Goal: Task Accomplishment & Management: Manage account settings

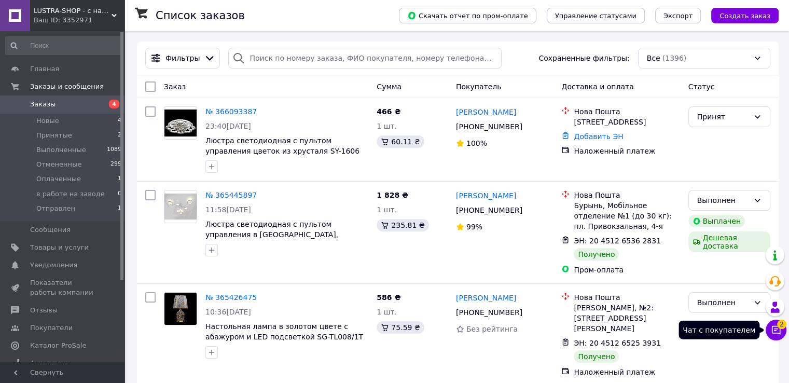
click at [776, 327] on icon at bounding box center [776, 330] width 10 height 10
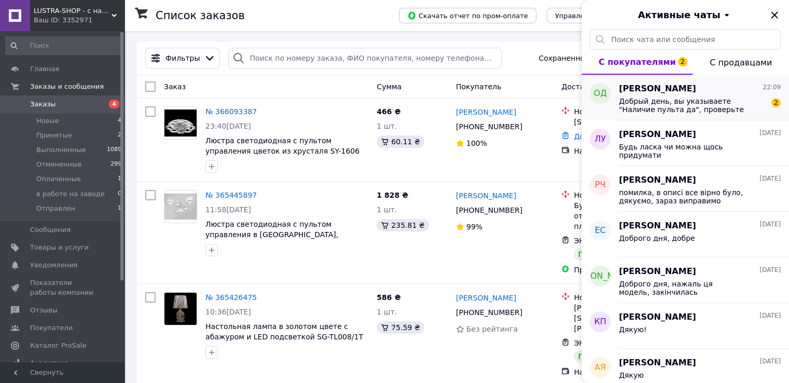
click at [646, 112] on span "Добрый день, вы указываете "Наличие пульта да", проверьте информацию пожалуйста…" at bounding box center [692, 105] width 147 height 17
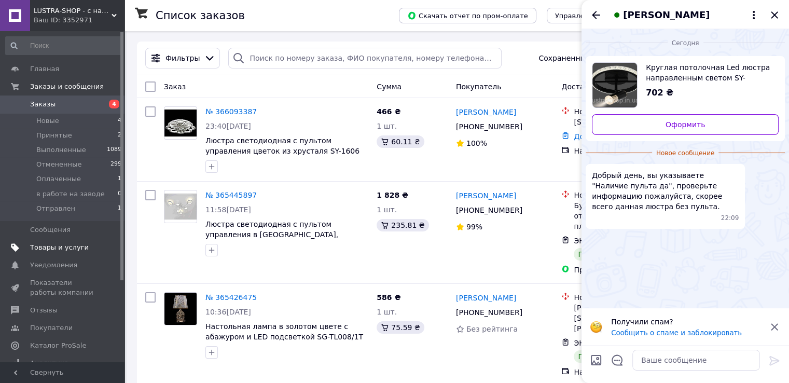
click at [48, 245] on span "Товары и услуги" at bounding box center [59, 247] width 59 height 9
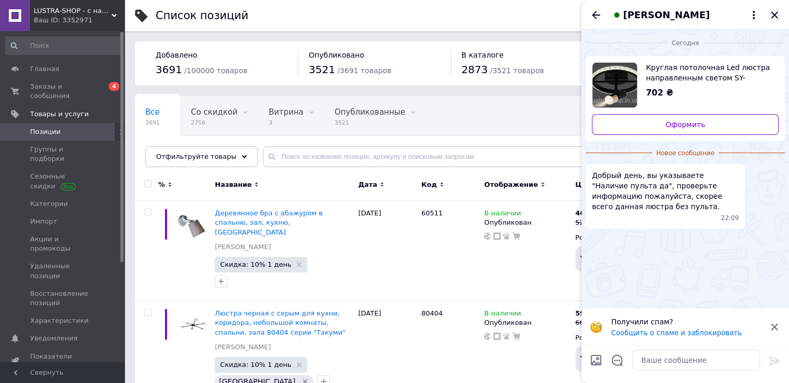
click at [778, 12] on icon "Закрыть" at bounding box center [775, 15] width 12 height 12
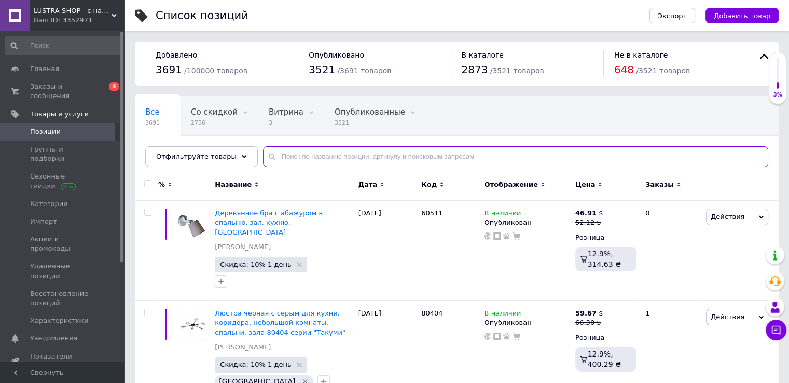
click at [464, 161] on input "text" at bounding box center [515, 156] width 505 height 21
type input "16073"
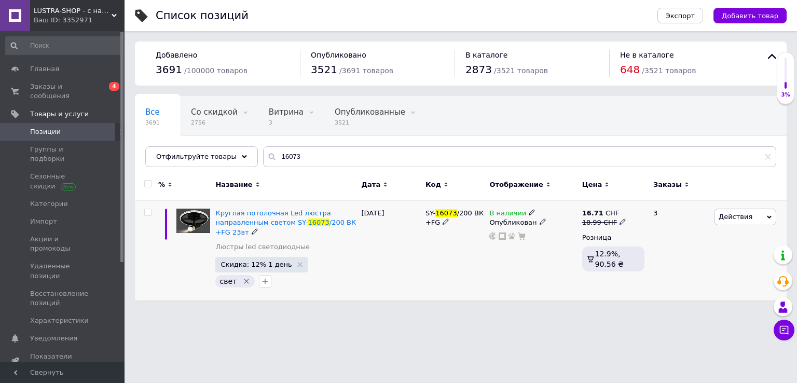
click at [325, 243] on div "Круглая потолочная Led люстра направленным светом SY- 16073 /200 ВК +FG 23вт Лю…" at bounding box center [285, 233] width 141 height 48
click at [365, 247] on div "[DATE]" at bounding box center [391, 251] width 64 height 100
click at [193, 212] on img at bounding box center [193, 221] width 34 height 24
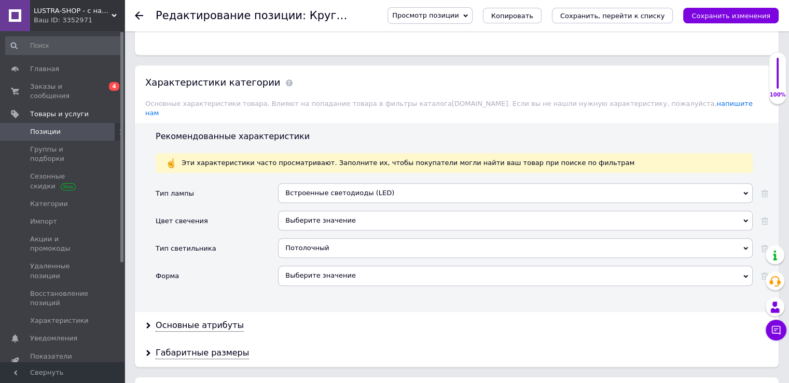
scroll to position [1057, 0]
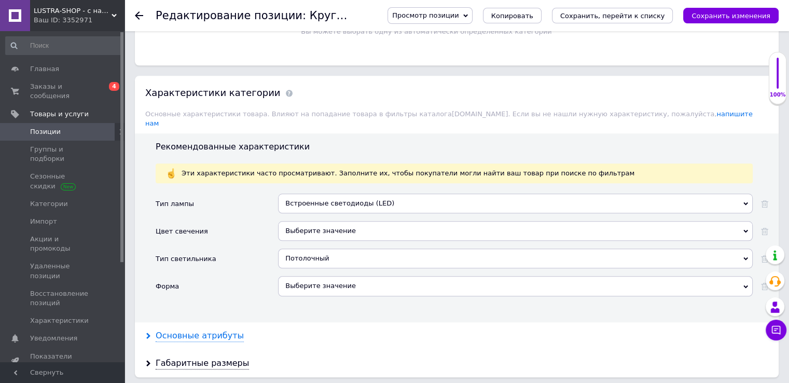
click at [183, 330] on div "Основные атрибуты" at bounding box center [200, 336] width 88 height 12
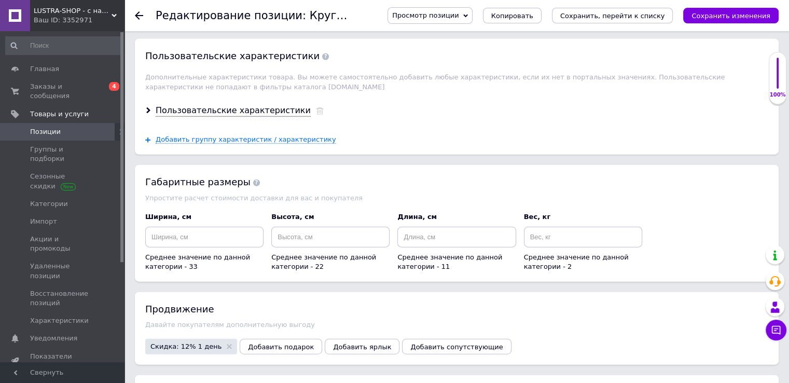
scroll to position [2459, 0]
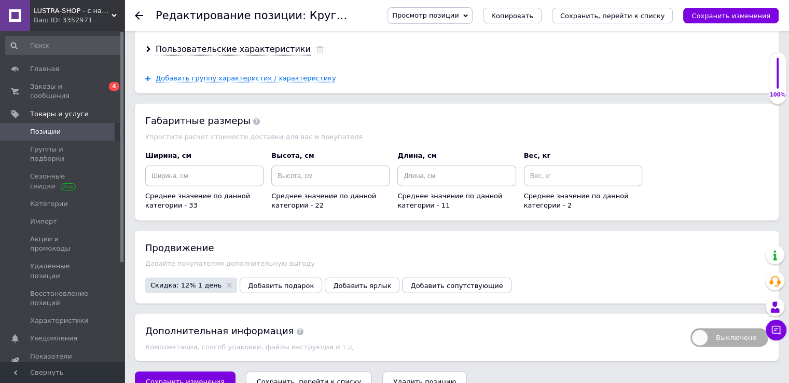
click at [288, 378] on icon "Сохранить, перейти к списку" at bounding box center [309, 382] width 105 height 8
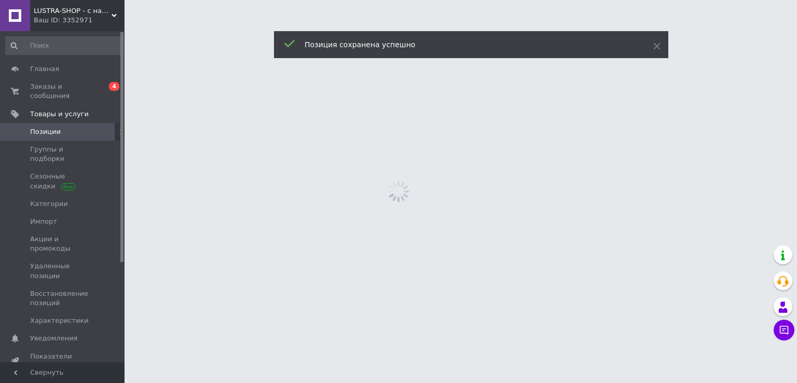
click at [92, 19] on div "Ваш ID: 3352971" at bounding box center [79, 20] width 91 height 9
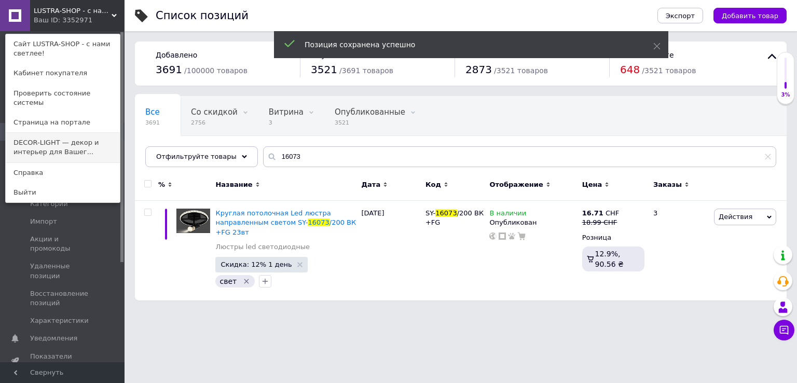
click at [68, 144] on link "DECOR-LIGHT — декор и интерьер для Вашег..." at bounding box center [63, 147] width 114 height 29
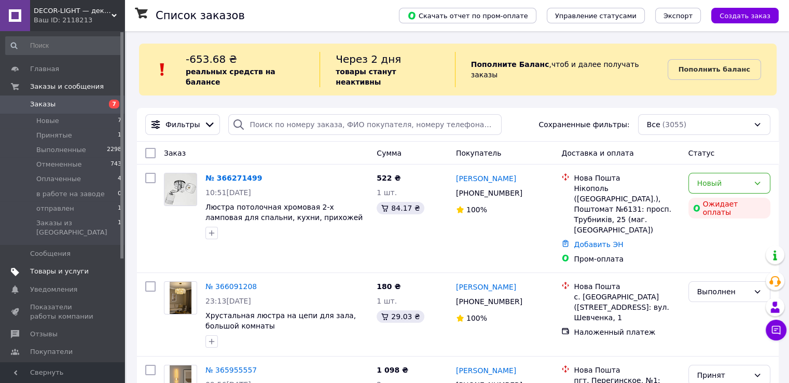
click at [42, 267] on span "Товары и услуги" at bounding box center [59, 271] width 59 height 9
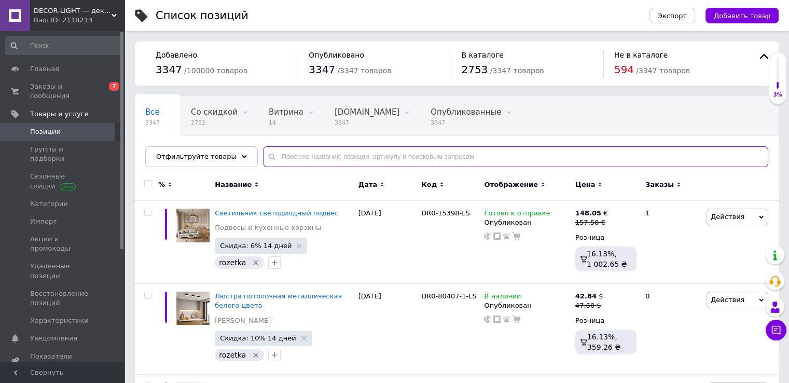
click at [302, 160] on input "text" at bounding box center [515, 156] width 505 height 21
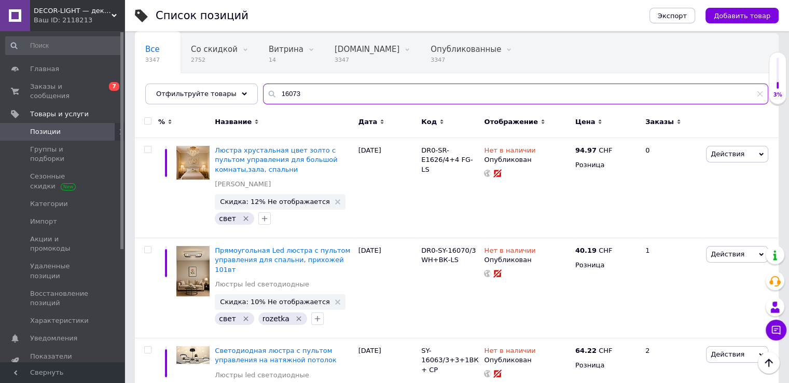
scroll to position [52, 0]
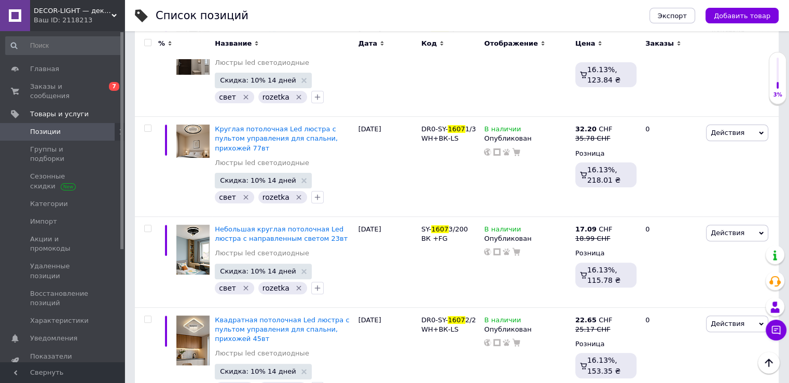
scroll to position [285, 0]
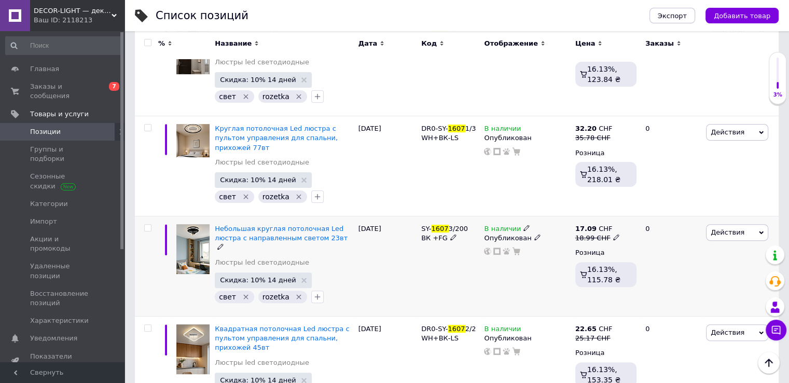
type input "1607"
click at [409, 236] on div "12.07.2025" at bounding box center [387, 266] width 63 height 100
click at [326, 225] on span "Небольшая круглая потолочная Led люстра с направленным светом 23вт" at bounding box center [281, 233] width 133 height 17
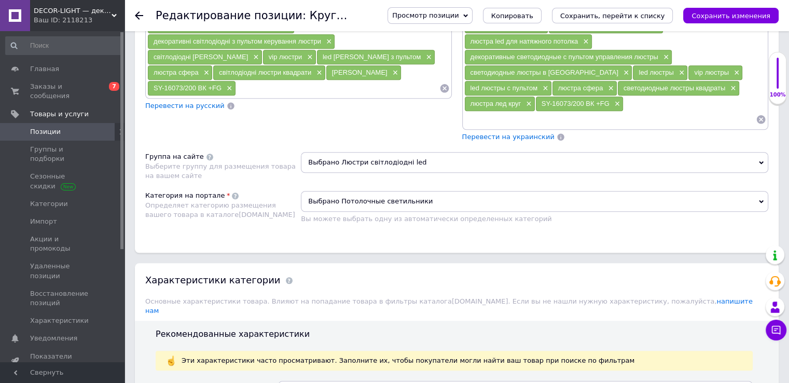
scroll to position [1078, 0]
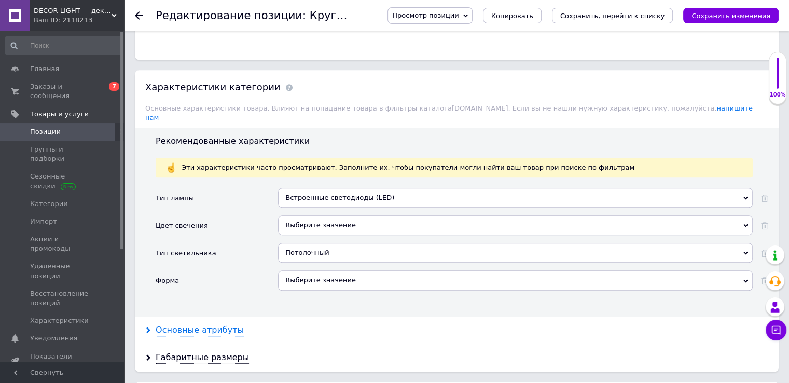
click at [190, 324] on div "Основные атрибуты" at bounding box center [200, 330] width 88 height 12
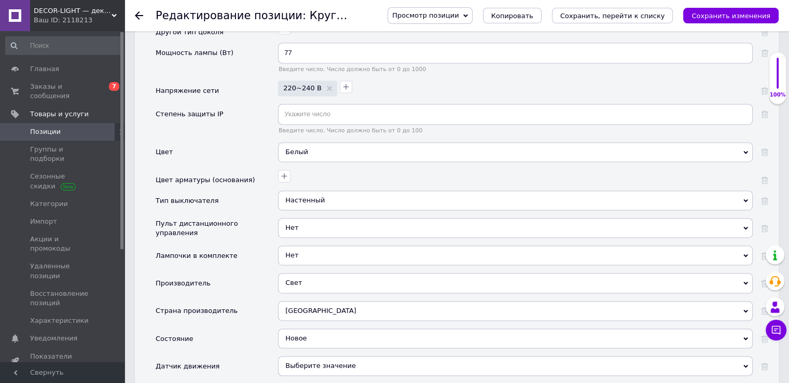
scroll to position [1555, 0]
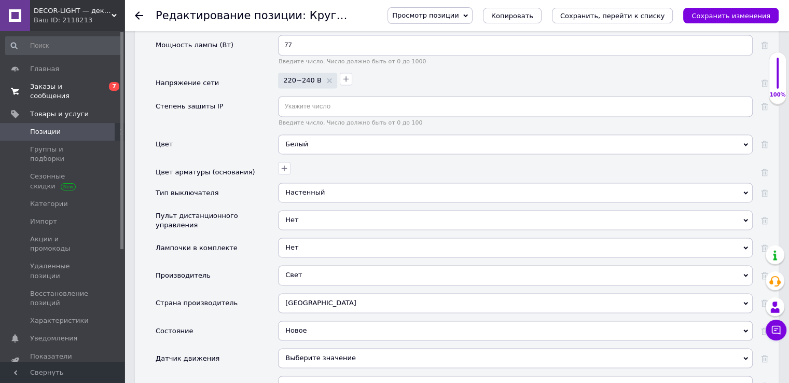
click at [80, 82] on span "Заказы и сообщения" at bounding box center [63, 91] width 66 height 19
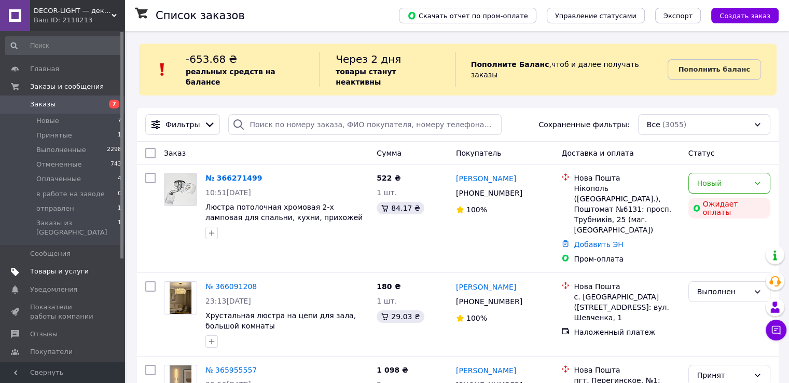
click at [60, 267] on span "Товары и услуги" at bounding box center [59, 271] width 59 height 9
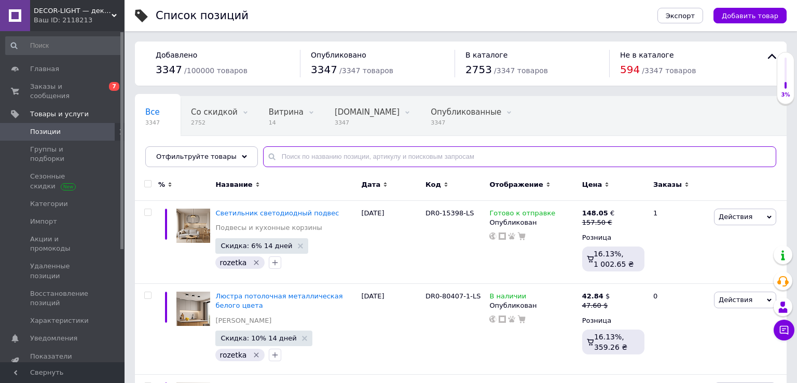
click at [303, 154] on input "text" at bounding box center [519, 156] width 513 height 21
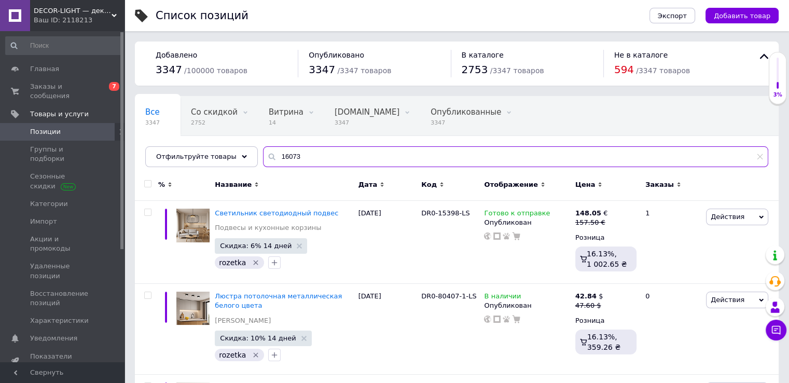
type input "16073"
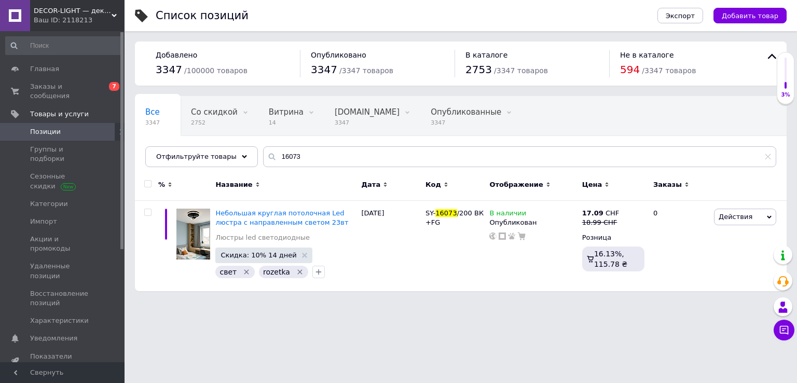
click at [62, 18] on div "Ваш ID: 2118213" at bounding box center [79, 20] width 91 height 9
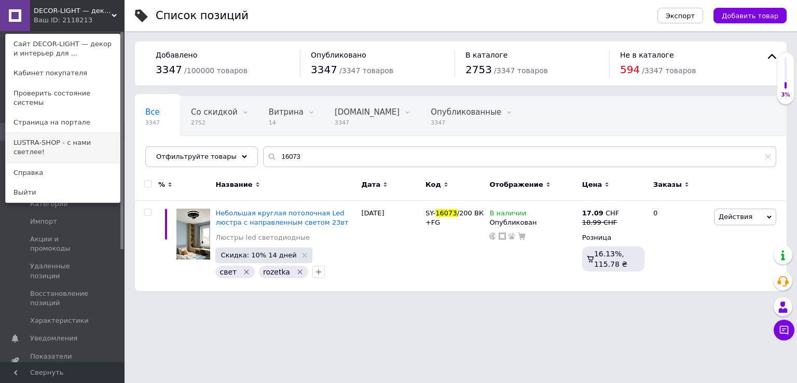
click at [57, 133] on link "LUSTRA-SHOP - с нами светлее!" at bounding box center [63, 147] width 114 height 29
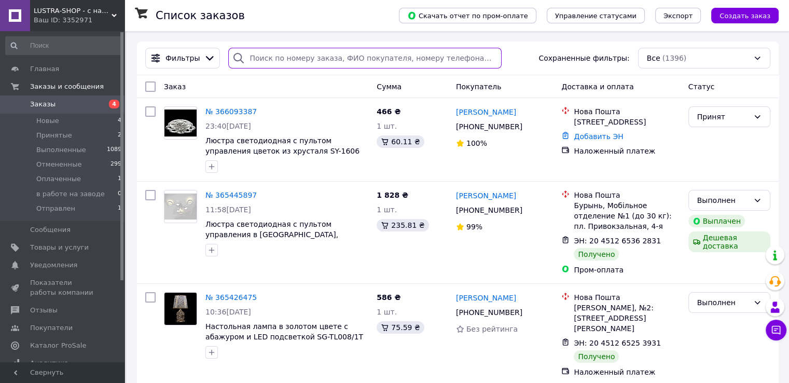
click at [282, 55] on input "search" at bounding box center [364, 58] width 273 height 21
type input "16073"
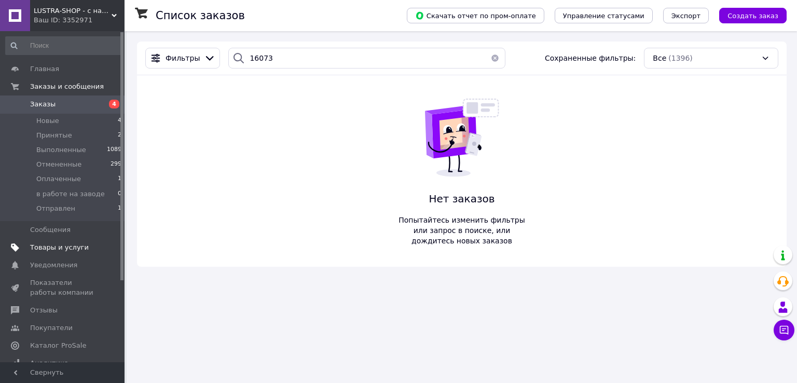
click at [55, 250] on span "Товары и услуги" at bounding box center [59, 247] width 59 height 9
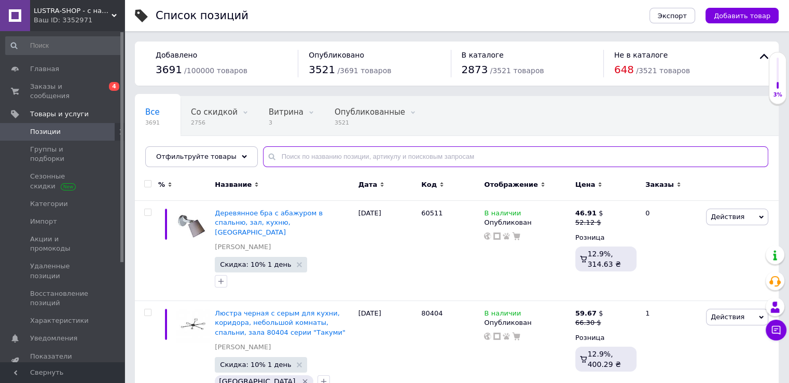
click at [299, 156] on input "text" at bounding box center [515, 156] width 505 height 21
type input "16073"
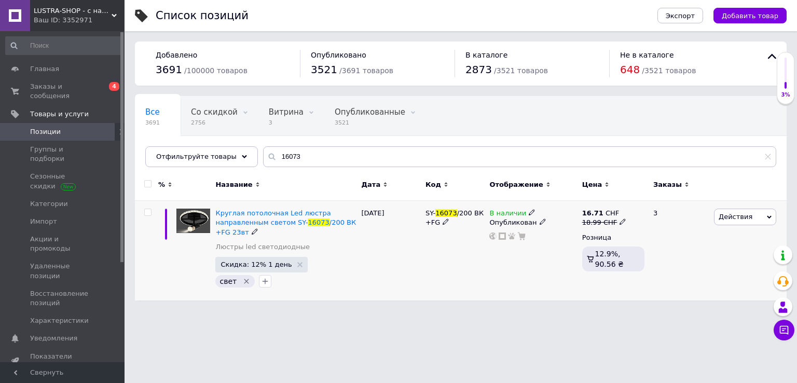
click at [195, 226] on img at bounding box center [193, 221] width 34 height 24
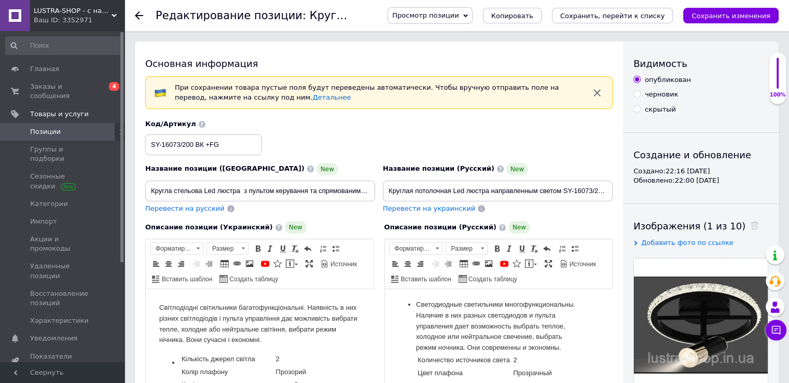
click at [65, 11] on span "LUSTRA-SHOP - с нами светлее!" at bounding box center [73, 10] width 78 height 9
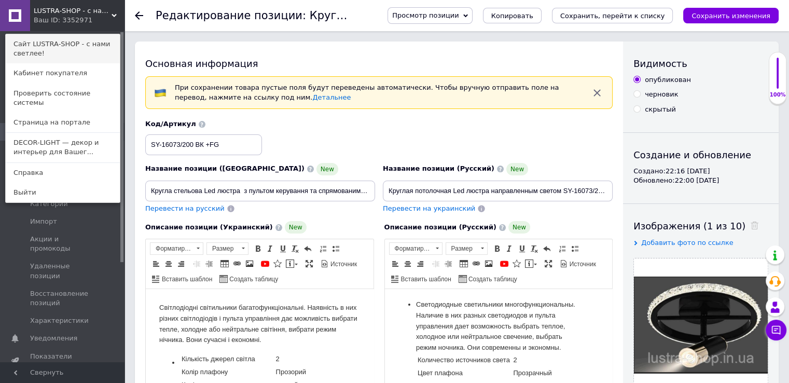
click at [49, 47] on link "Сайт LUSTRA-SHOP - с нами светлее!" at bounding box center [63, 48] width 114 height 29
